Goal: Information Seeking & Learning: Find specific fact

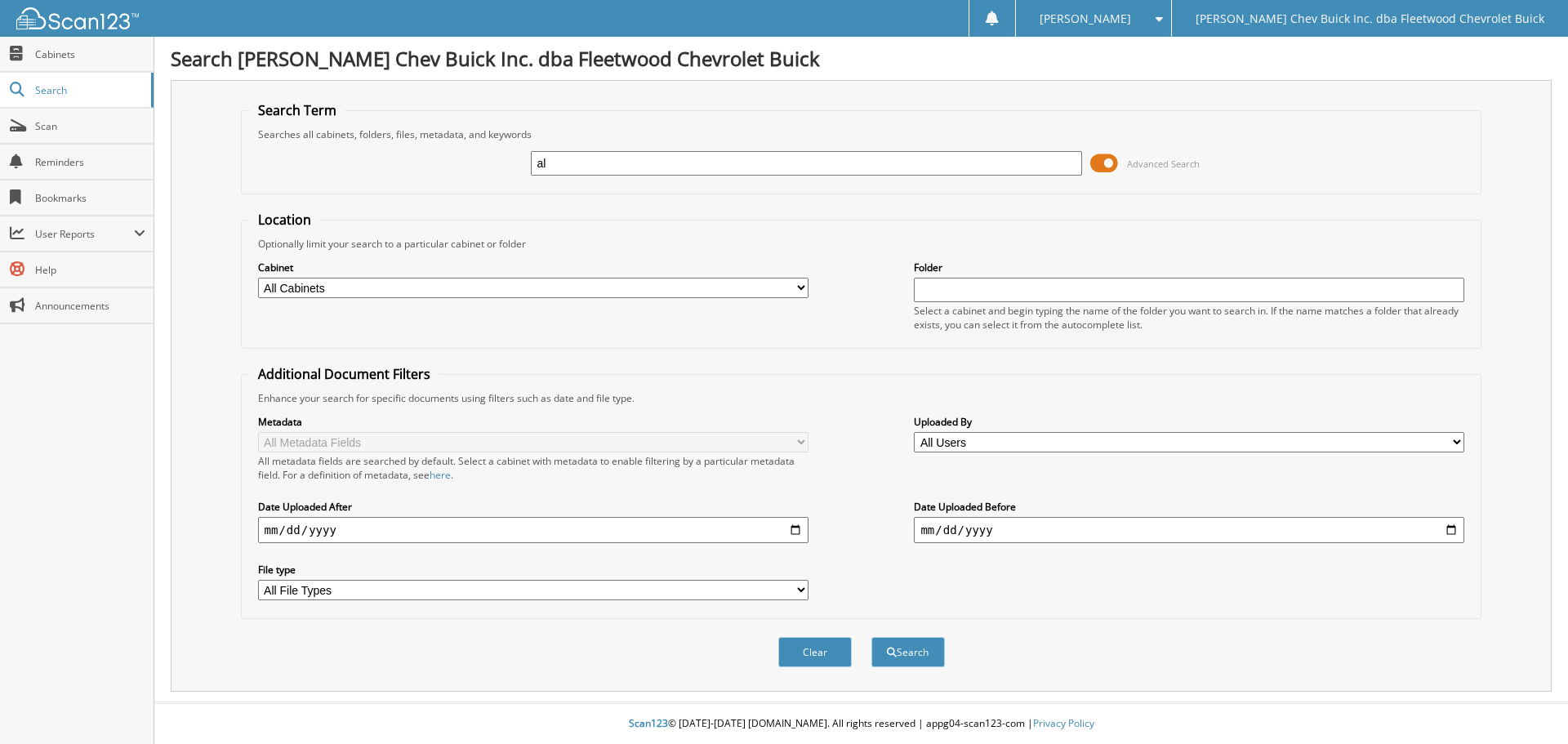
type input "a"
type input "A"
type input "[PERSON_NAME]"
click at [832, 243] on div "Optionally limit your search to a particular cabinet or folder" at bounding box center [862, 243] width 1224 height 14
click at [801, 292] on select "All Cabinets BIRD DOG REF'S DEAL JACKETS DEALER TRADES DROP SHIPS EXT WARR PURC…" at bounding box center [533, 287] width 551 height 20
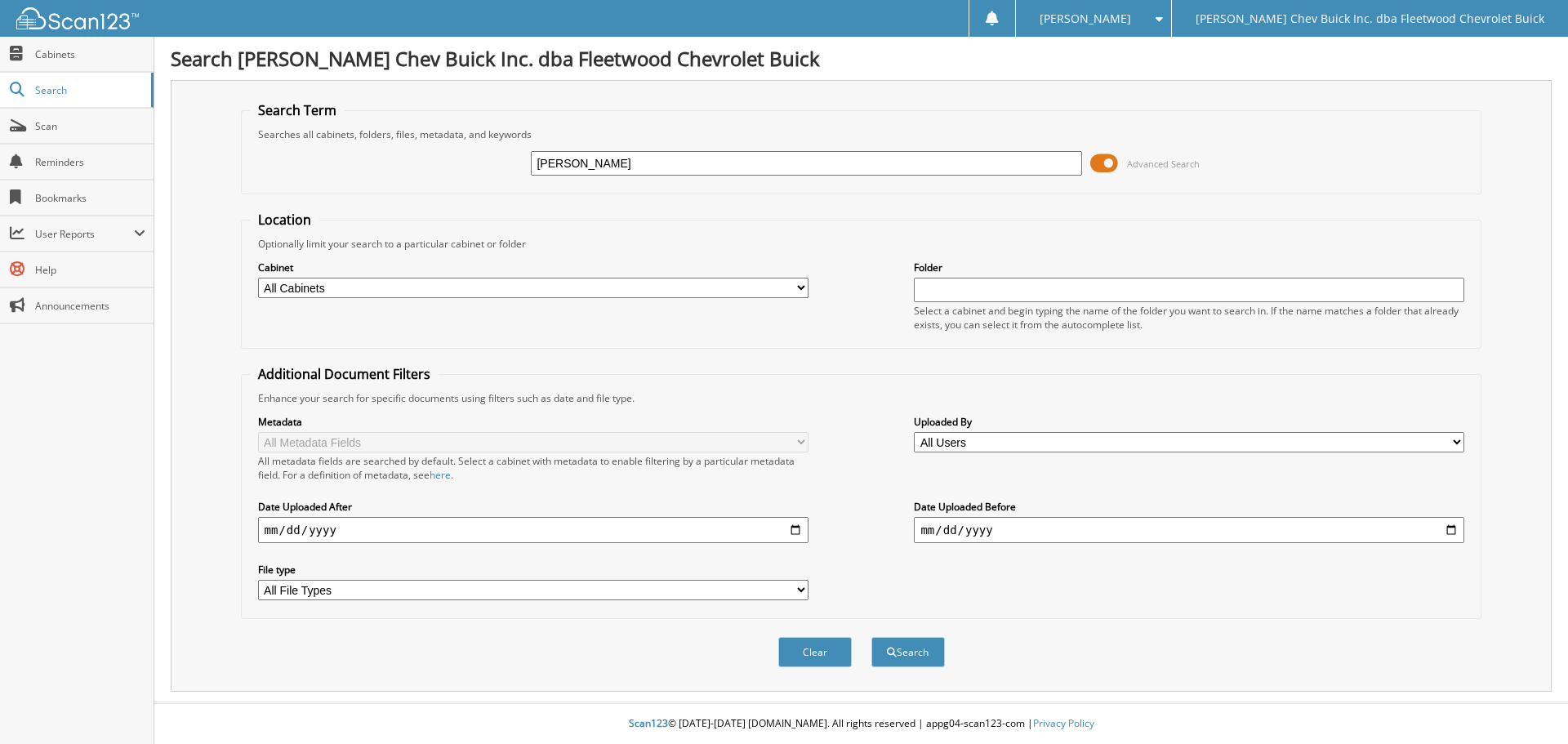
select select "10316"
click at [258, 277] on select "All Cabinets BIRD DOG REF'S DEAL JACKETS DEALER TRADES DROP SHIPS EXT WARR PURC…" at bounding box center [533, 287] width 551 height 20
click at [904, 653] on button "Search" at bounding box center [909, 652] width 74 height 30
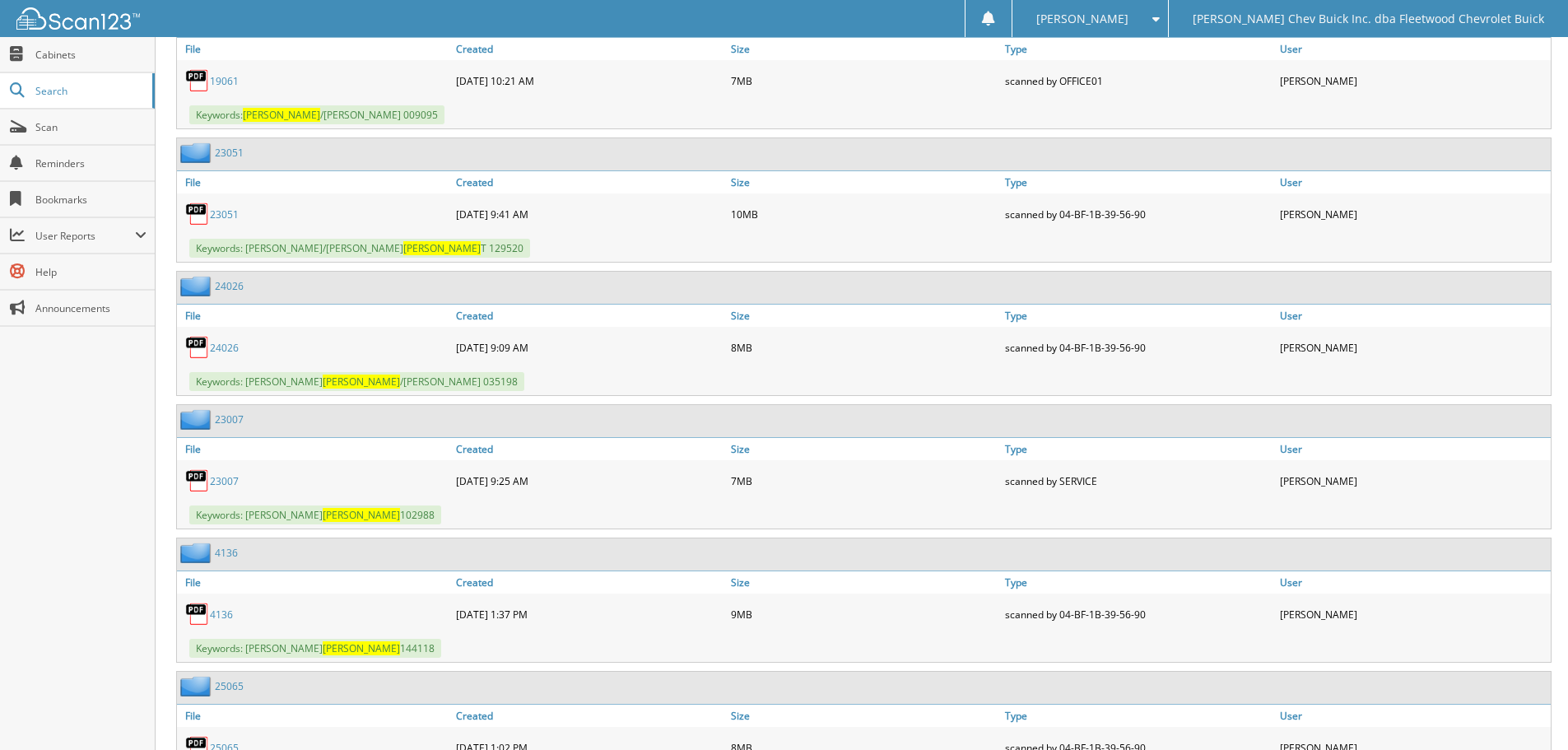
scroll to position [989, 0]
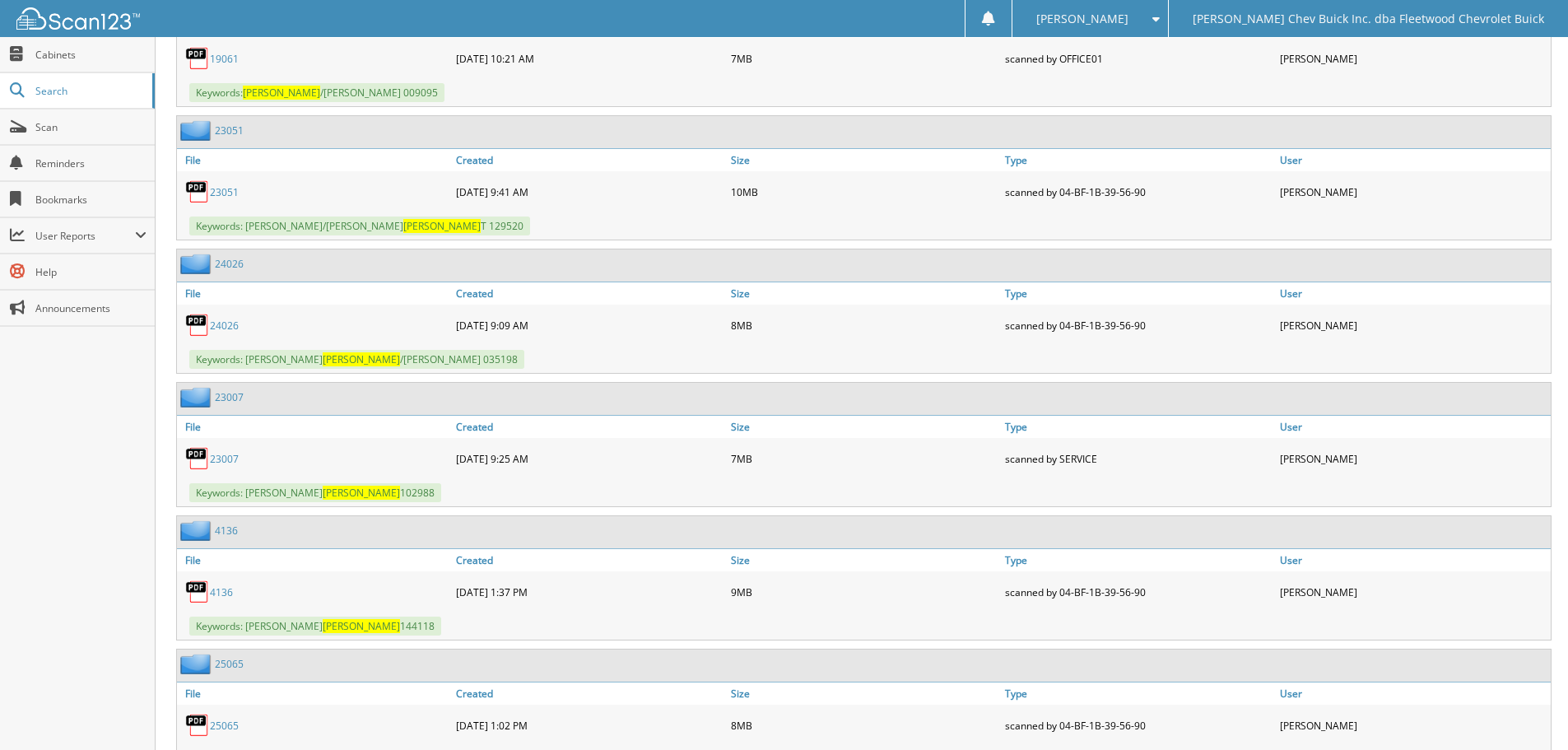
click at [219, 593] on link "4136" at bounding box center [222, 593] width 23 height 14
click at [1160, 22] on span at bounding box center [1153, 19] width 16 height 12
click at [1168, 81] on link "Logout" at bounding box center [1090, 79] width 155 height 28
